Goal: Check status: Check status

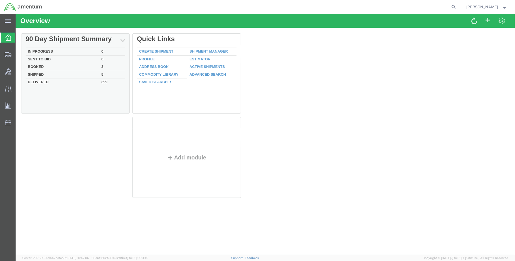
click at [36, 74] on td "Shipped" at bounding box center [62, 75] width 73 height 8
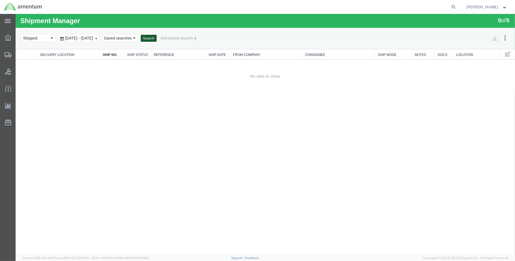
click at [157, 39] on button "Search" at bounding box center [149, 38] width 16 height 7
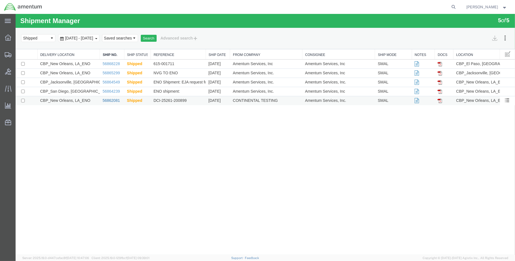
click at [112, 100] on link "56862081" at bounding box center [111, 100] width 17 height 4
click at [108, 72] on link "56865299" at bounding box center [111, 73] width 17 height 4
click at [108, 100] on link "56862081" at bounding box center [111, 100] width 17 height 4
click at [110, 63] on link "56868228" at bounding box center [111, 63] width 17 height 4
click at [13, 8] on img at bounding box center [23, 7] width 38 height 8
